Goal: Transaction & Acquisition: Subscribe to service/newsletter

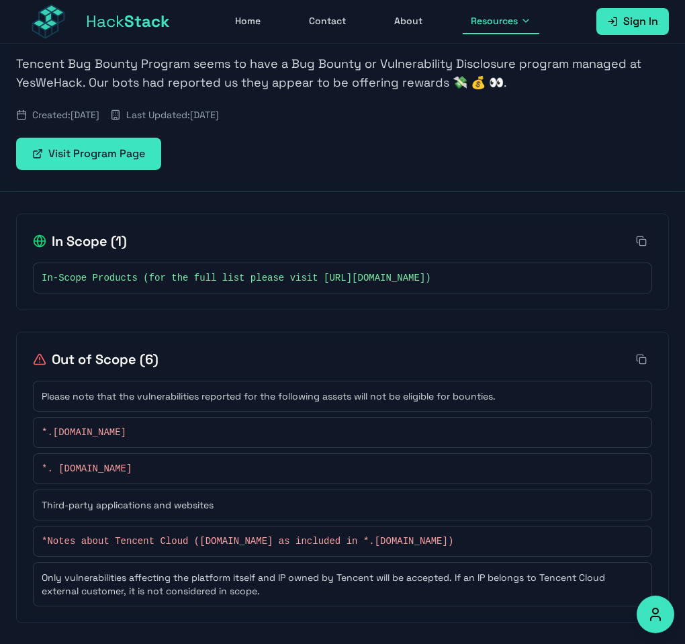
scroll to position [208, 0]
drag, startPoint x: 410, startPoint y: 278, endPoint x: 590, endPoint y: 280, distance: 180.7
click at [431, 280] on span "In-Scope Products (for the full list please visit [URL][DOMAIN_NAME])" at bounding box center [237, 277] width 390 height 13
click at [535, 349] on div "Out of Scope ( 6 )" at bounding box center [342, 358] width 619 height 21
drag, startPoint x: 322, startPoint y: 277, endPoint x: 597, endPoint y: 281, distance: 274.8
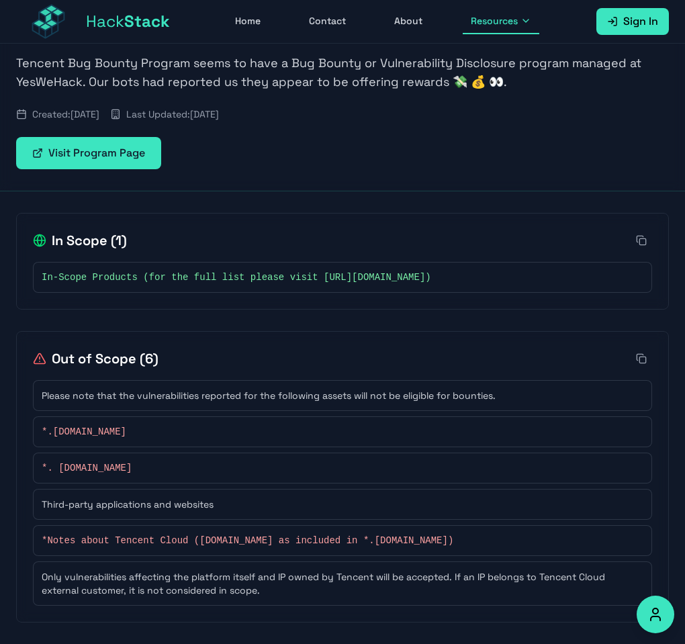
click at [431, 281] on span "In-Scope Products (for the full list please visit [URL][DOMAIN_NAME])" at bounding box center [237, 277] width 390 height 13
copy span "[URL][DOMAIN_NAME]"
click at [133, 18] on span "Stack" at bounding box center [147, 21] width 46 height 21
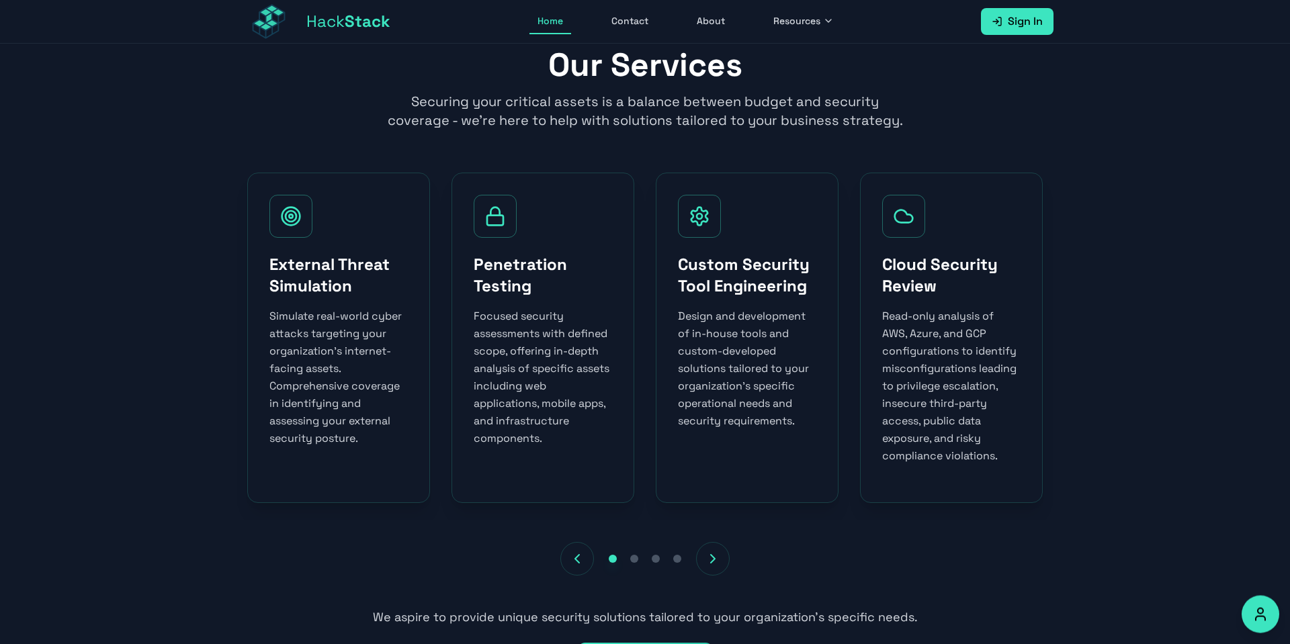
scroll to position [505, 0]
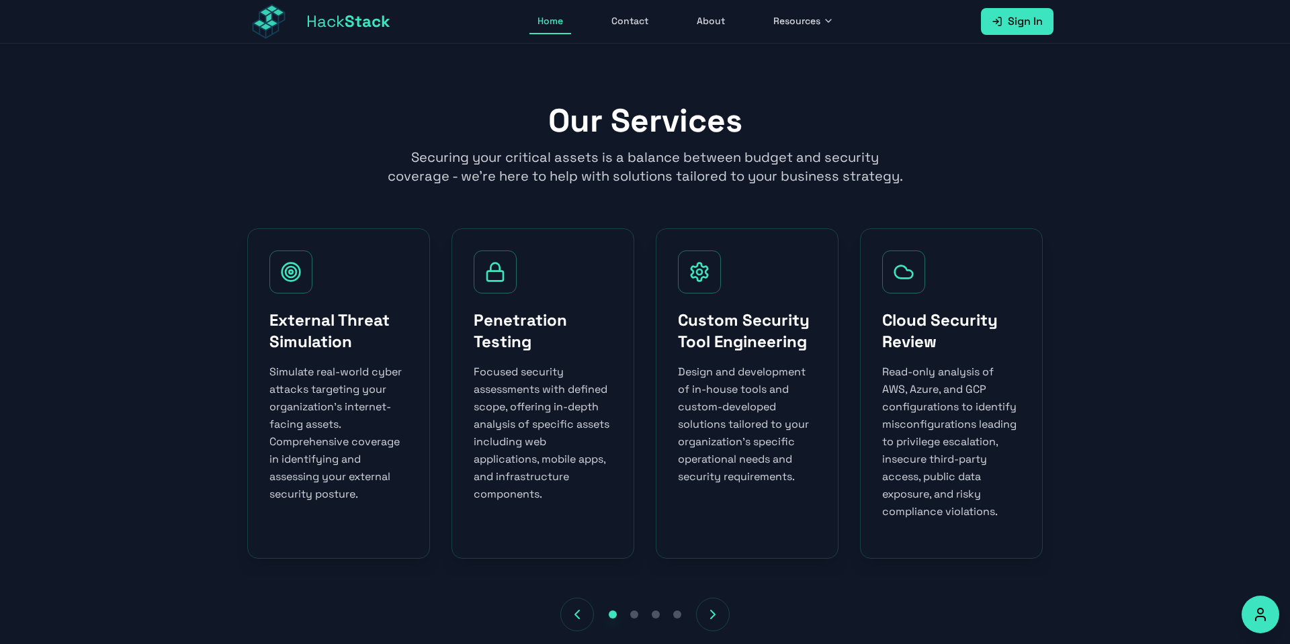
click at [505, 292] on div at bounding box center [495, 272] width 43 height 43
click at [492, 291] on div at bounding box center [495, 272] width 43 height 43
click at [498, 277] on icon at bounding box center [494, 271] width 21 height 21
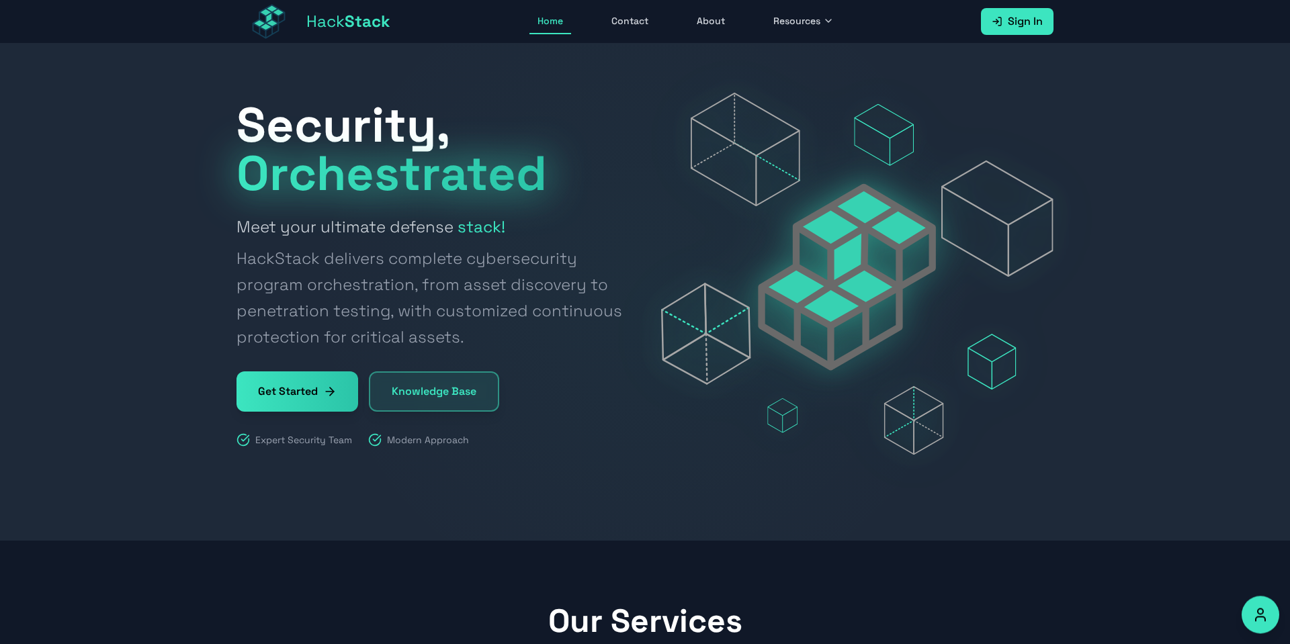
scroll to position [0, 0]
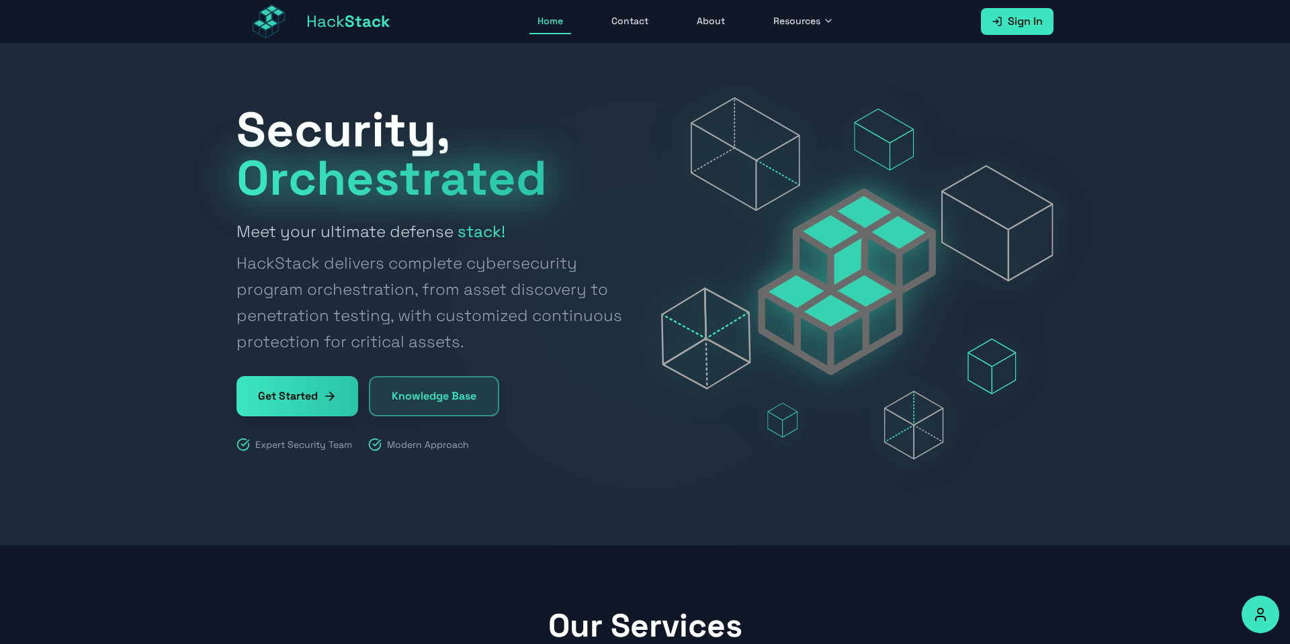
click at [333, 396] on icon at bounding box center [329, 396] width 13 height 13
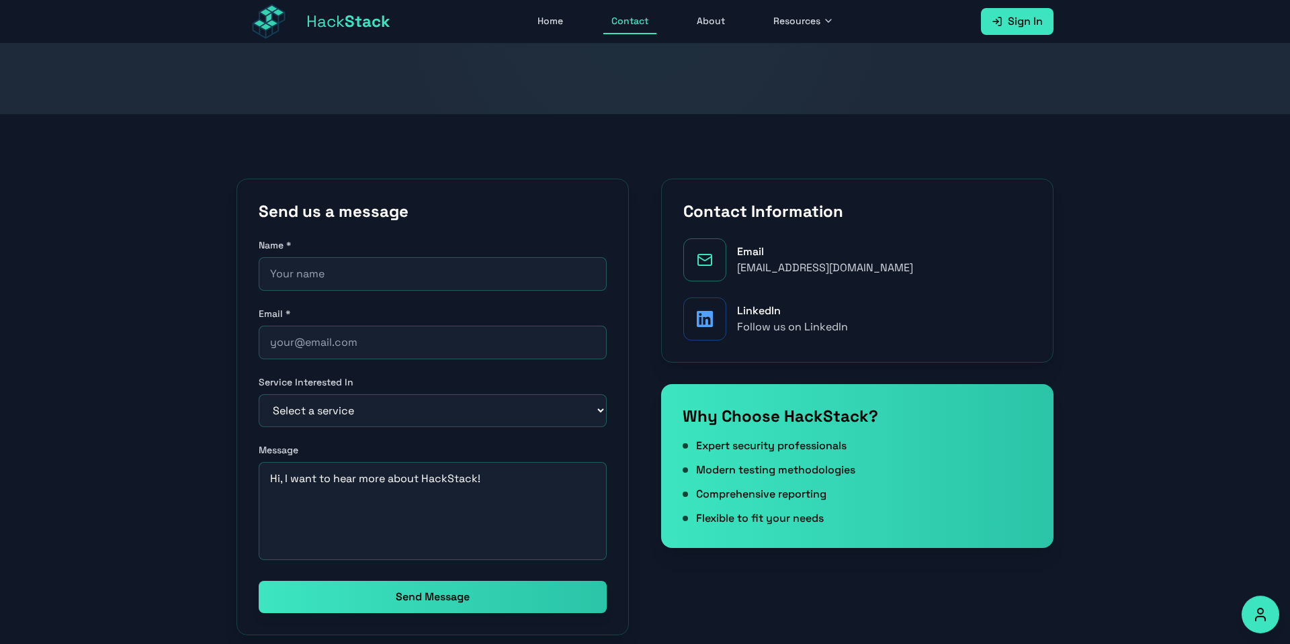
scroll to position [153, 0]
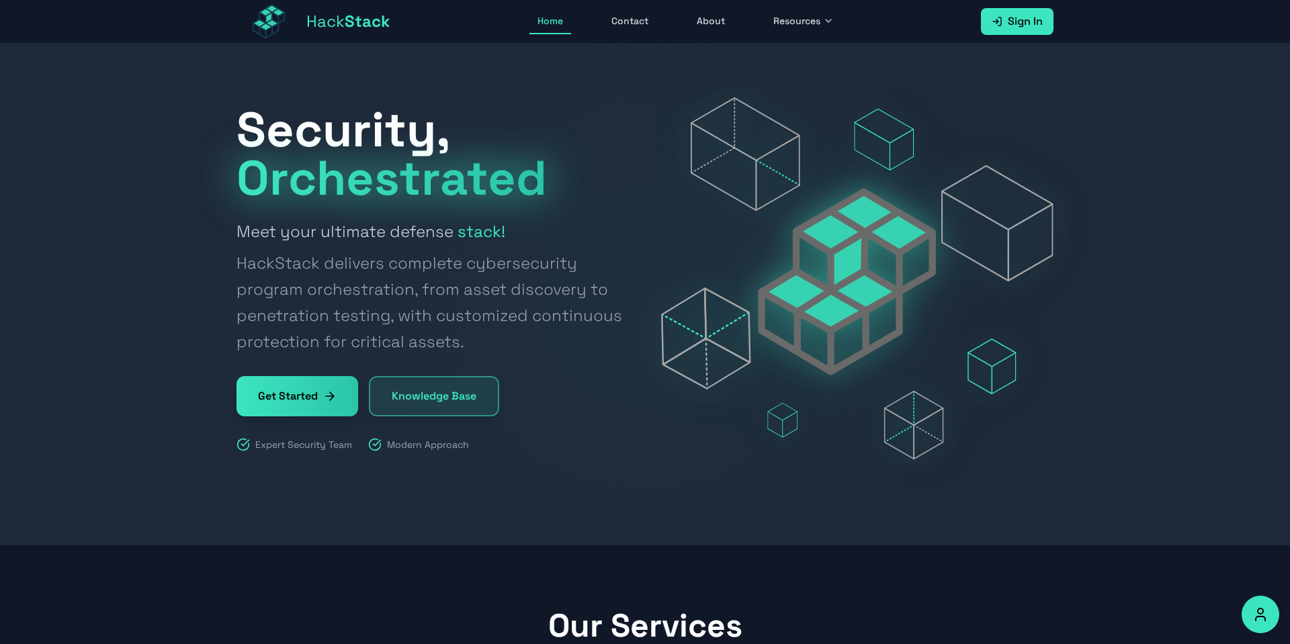
click at [789, 21] on span "Resources" at bounding box center [796, 20] width 47 height 13
click at [828, 118] on link "Bug Bounty Programs" at bounding box center [840, 114] width 149 height 30
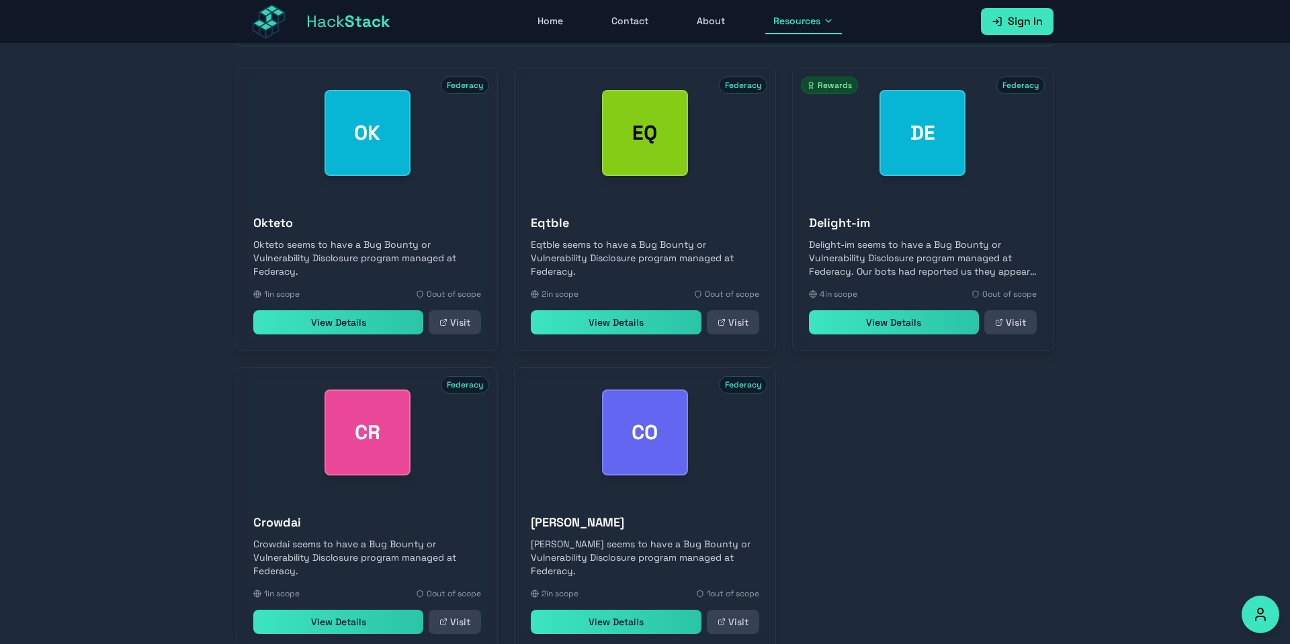
scroll to position [306, 0]
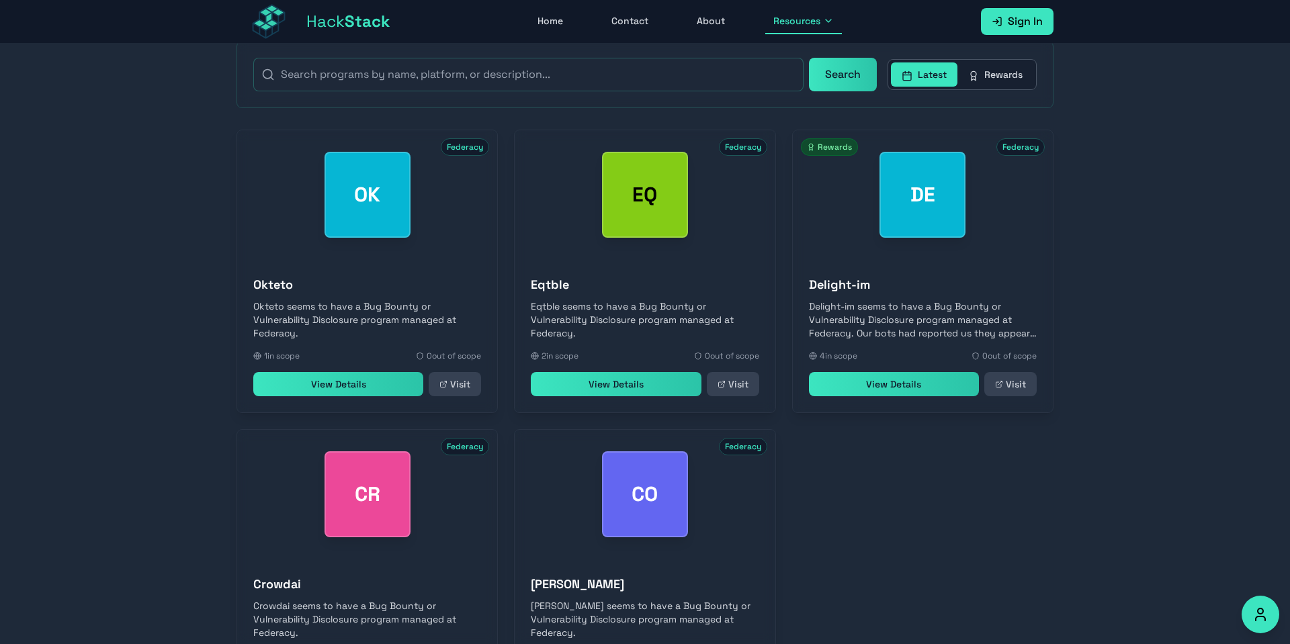
click at [1018, 391] on link "Visit" at bounding box center [1010, 384] width 52 height 24
drag, startPoint x: 292, startPoint y: 290, endPoint x: 243, endPoint y: 289, distance: 49.7
click at [253, 289] on h3 "Okteto" at bounding box center [367, 284] width 228 height 19
copy h3 "Okteto"
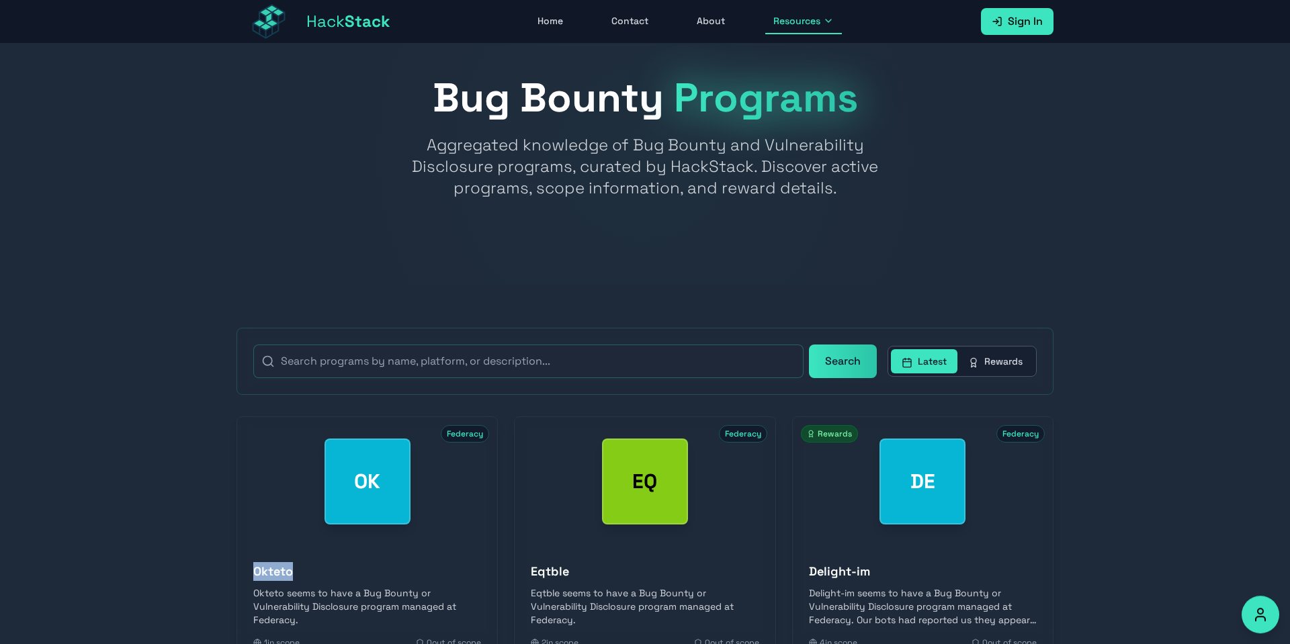
scroll to position [0, 0]
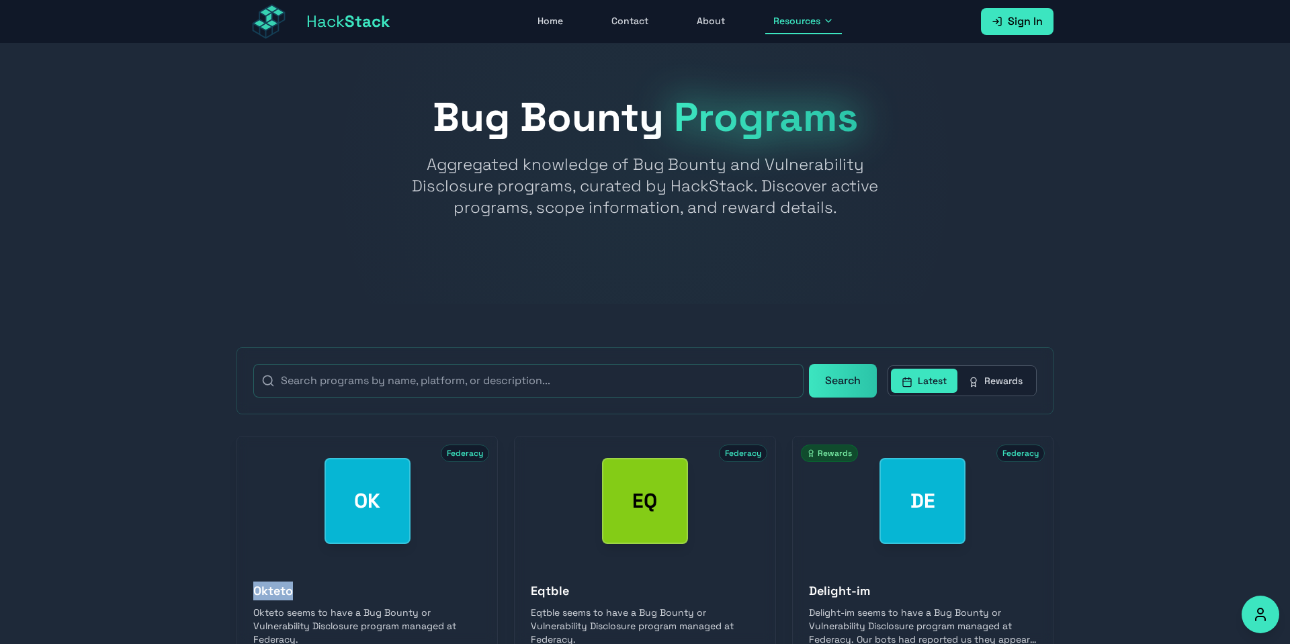
click at [978, 380] on icon at bounding box center [973, 382] width 11 height 11
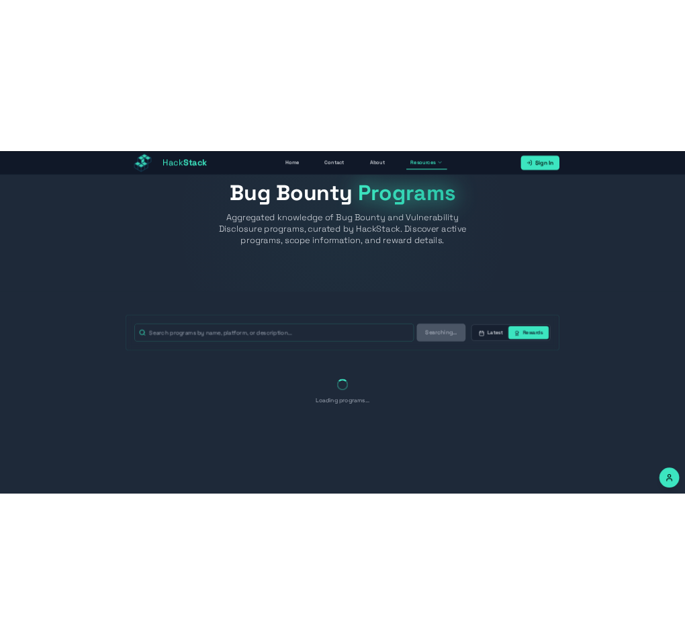
scroll to position [44, 0]
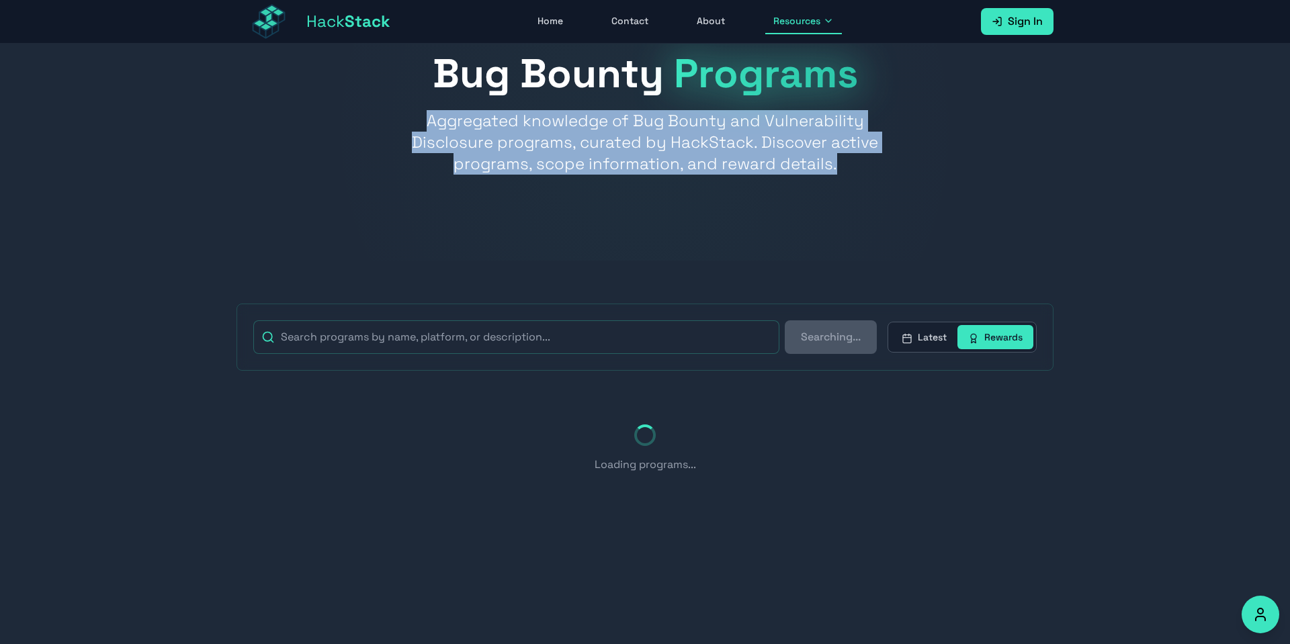
drag, startPoint x: 418, startPoint y: 124, endPoint x: 833, endPoint y: 162, distance: 416.9
click at [833, 162] on p "Aggregated knowledge of Bug Bounty and Vulnerability Disclosure programs, curat…" at bounding box center [645, 142] width 516 height 64
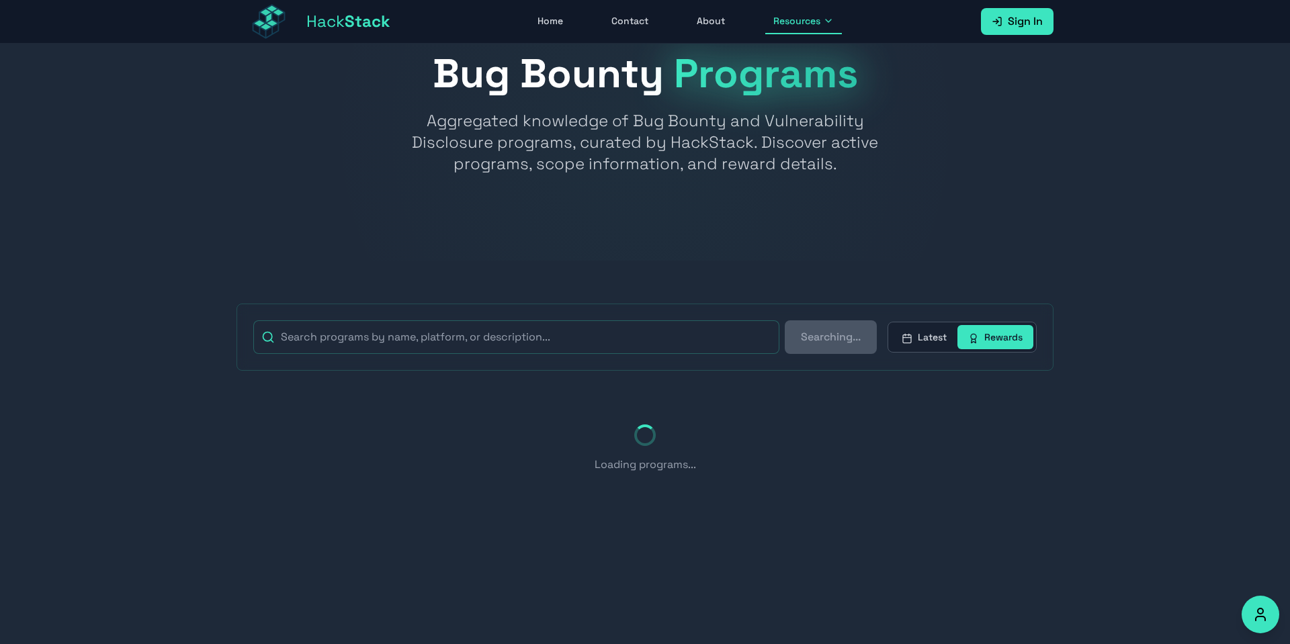
click at [864, 181] on div at bounding box center [645, 130] width 1290 height 261
click at [897, 330] on button "Latest" at bounding box center [924, 337] width 67 height 24
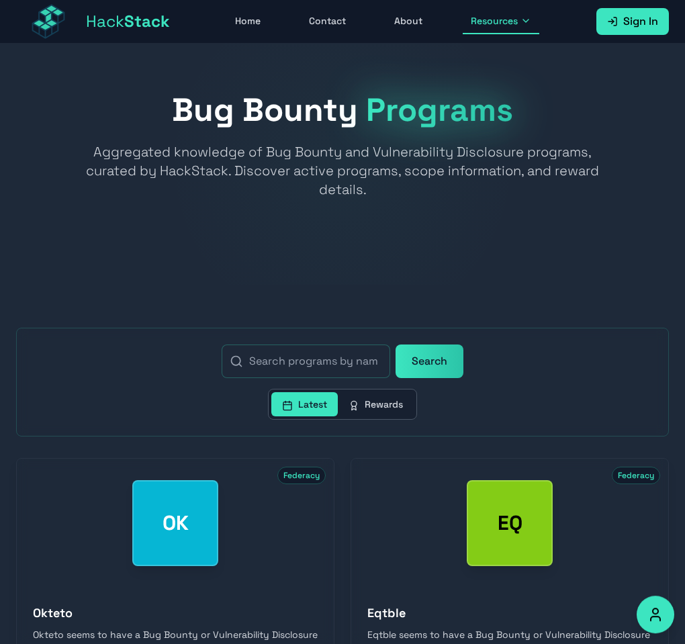
scroll to position [0, 0]
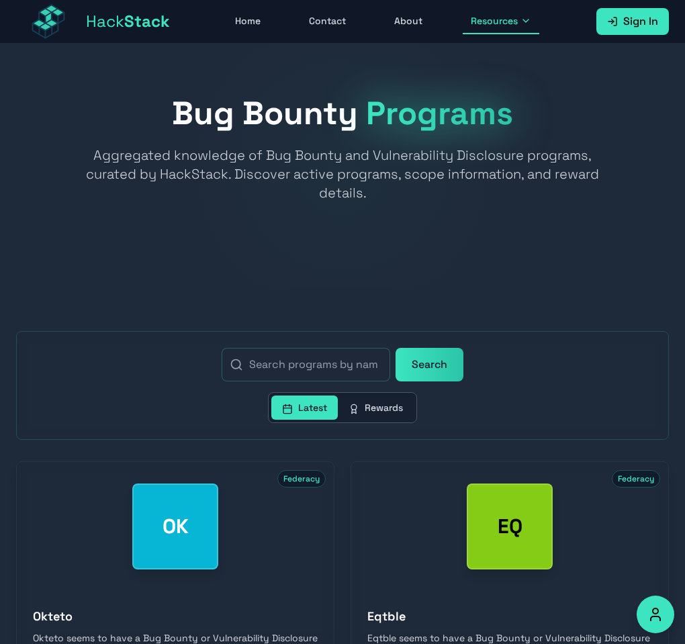
click at [610, 23] on icon at bounding box center [612, 21] width 11 height 11
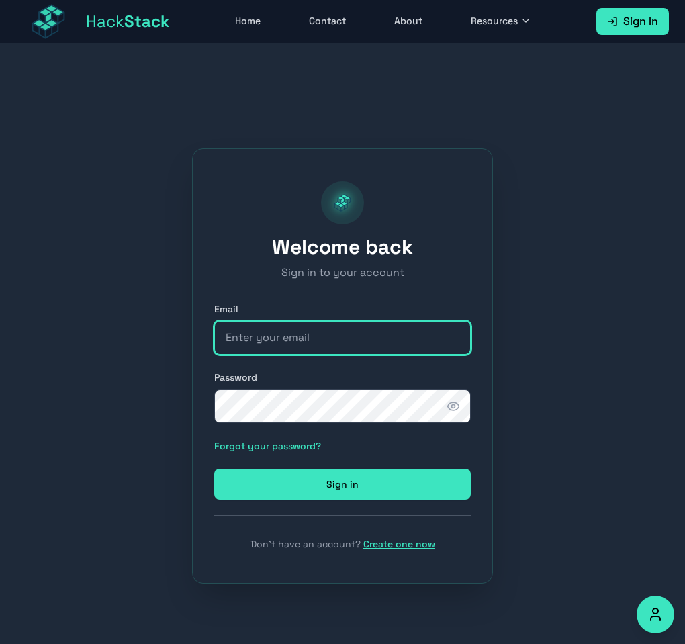
click at [300, 330] on input "email" at bounding box center [342, 338] width 257 height 34
drag, startPoint x: 528, startPoint y: 535, endPoint x: 480, endPoint y: 538, distance: 48.5
click at [525, 535] on div "Welcome back Sign in to your account Email Password Forgot your password? Sign …" at bounding box center [342, 366] width 685 height 644
click at [419, 546] on link "Create one now" at bounding box center [399, 544] width 72 height 12
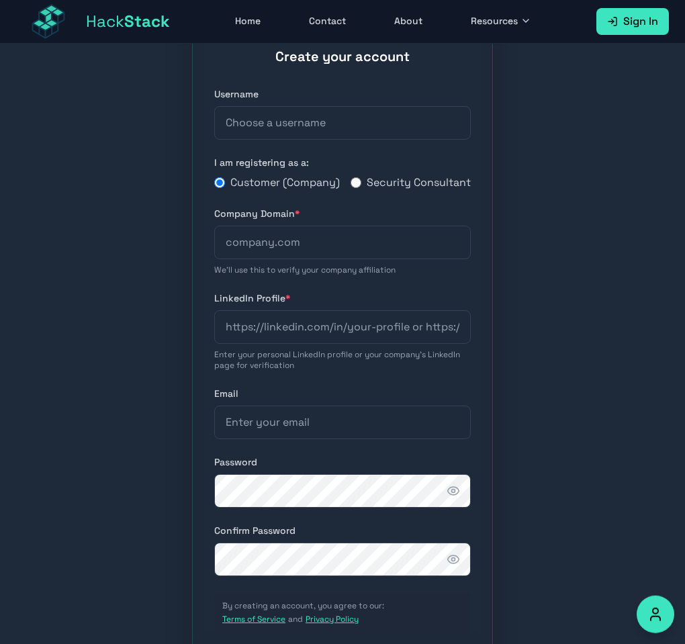
scroll to position [90, 0]
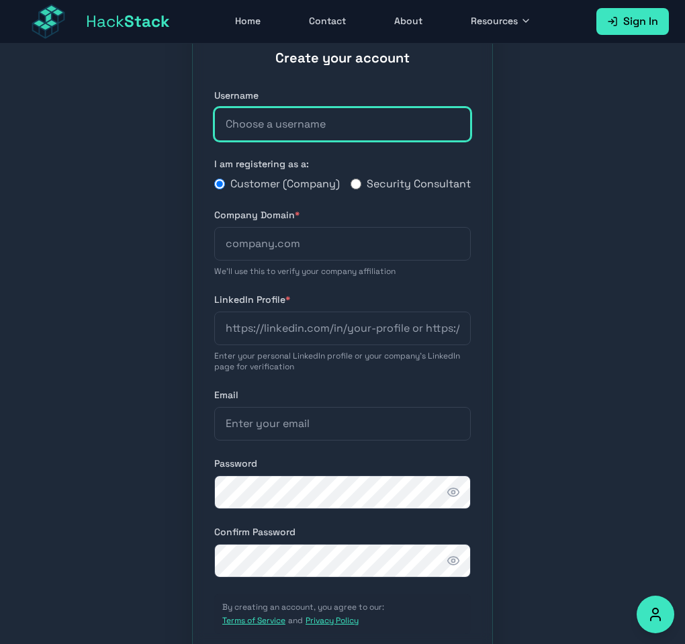
click at [278, 135] on input "text" at bounding box center [342, 124] width 257 height 34
type input "ClassicNerd"
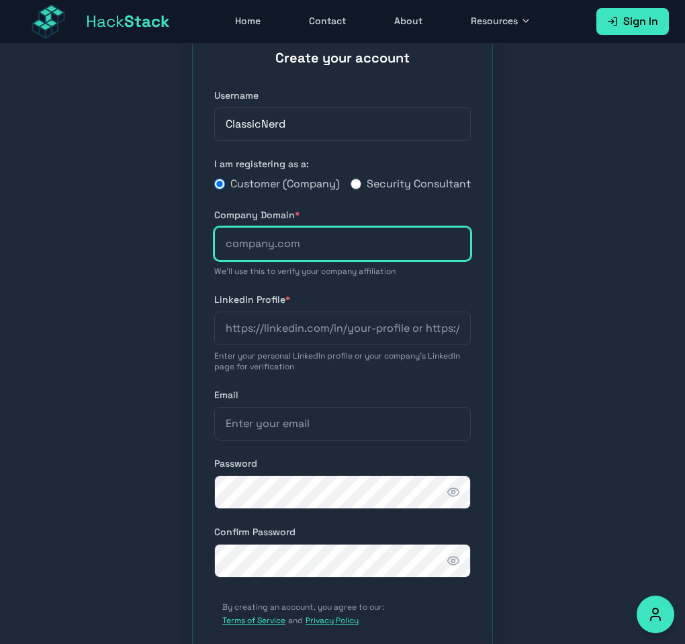
click at [278, 261] on input "text" at bounding box center [342, 244] width 257 height 34
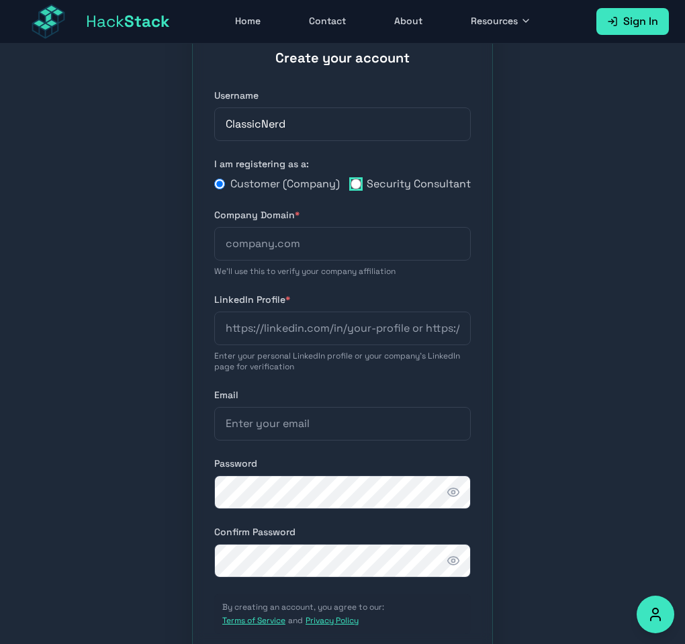
click at [355, 189] on input "Security Consultant" at bounding box center [356, 184] width 11 height 11
radio input "true"
radio input "false"
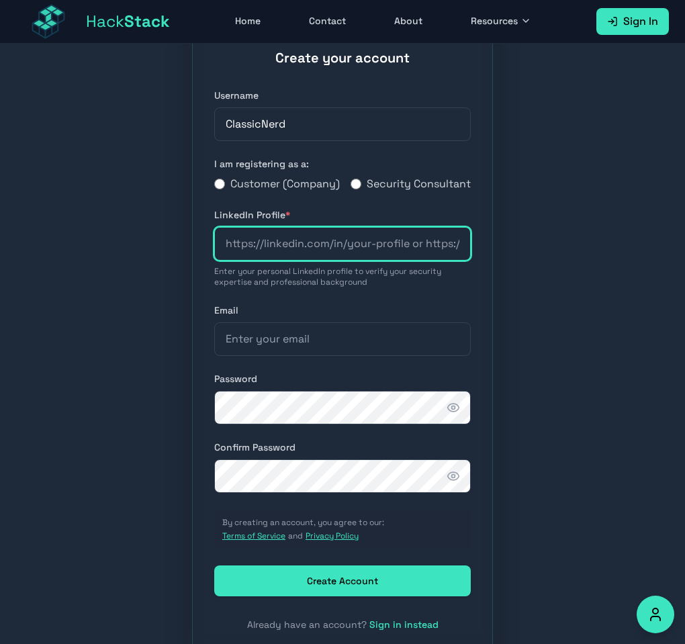
click at [304, 259] on input "url" at bounding box center [342, 244] width 257 height 34
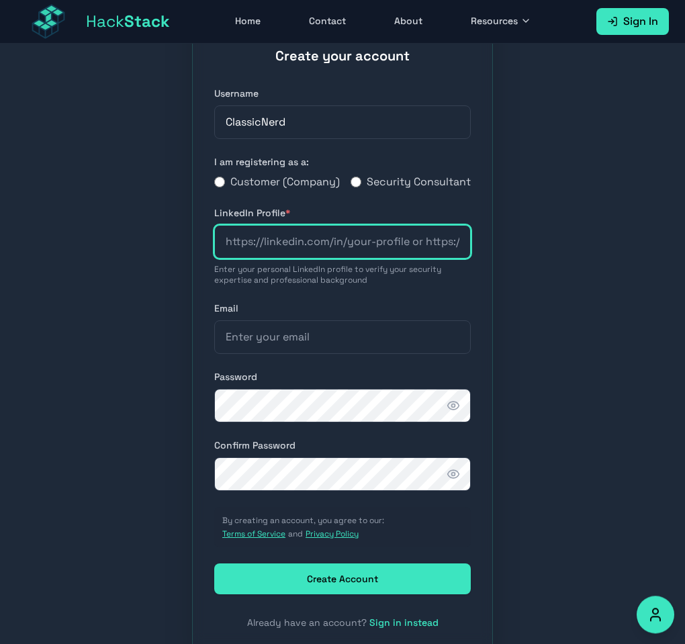
scroll to position [82, 0]
